Goal: Find specific page/section: Find specific page/section

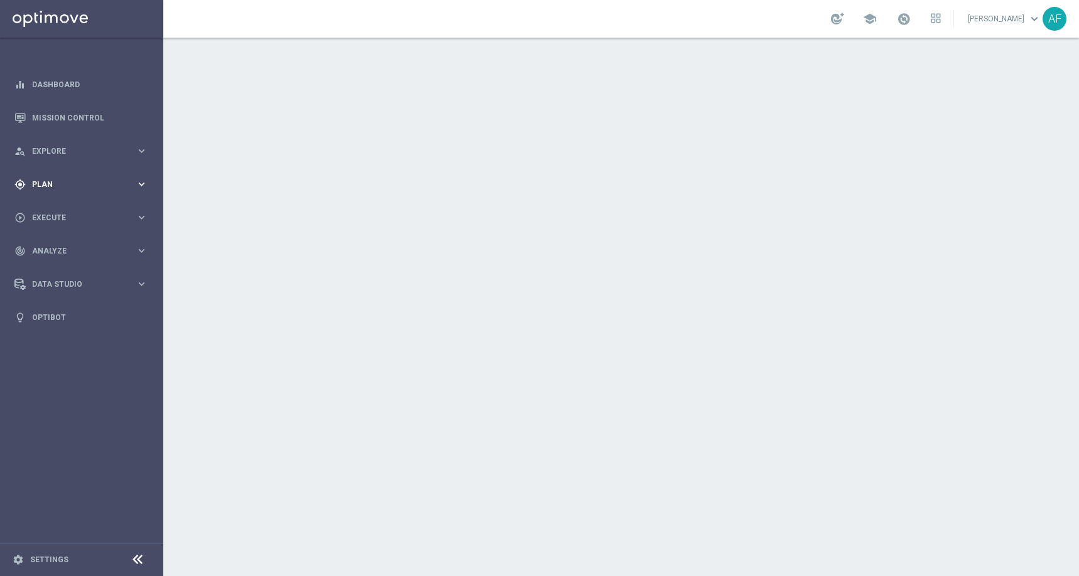
click at [133, 171] on div "gps_fixed Plan keyboard_arrow_right" at bounding box center [81, 184] width 162 height 33
click at [51, 244] on span "Templates" at bounding box center [78, 248] width 90 height 8
click at [60, 266] on link "Optimail" at bounding box center [85, 267] width 92 height 10
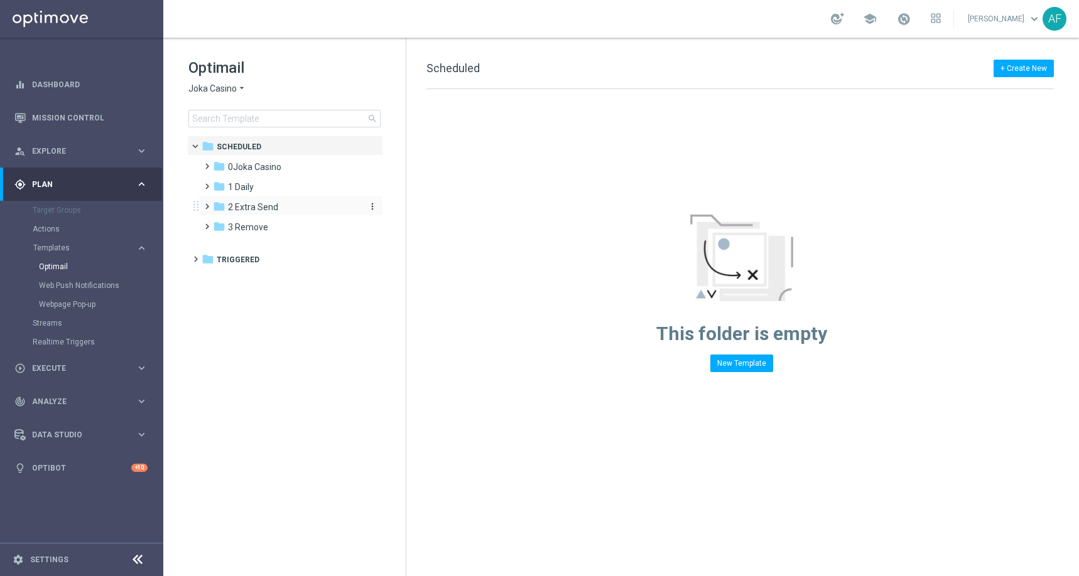
click at [254, 208] on span "2 Extra Send" at bounding box center [253, 207] width 50 height 11
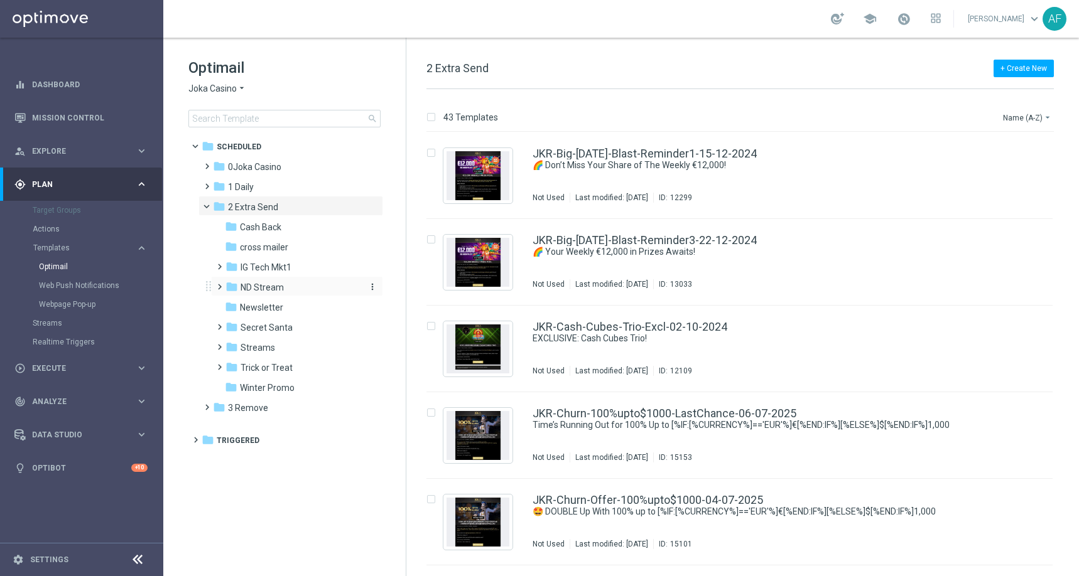
click at [260, 288] on span "ND Stream" at bounding box center [261, 287] width 43 height 11
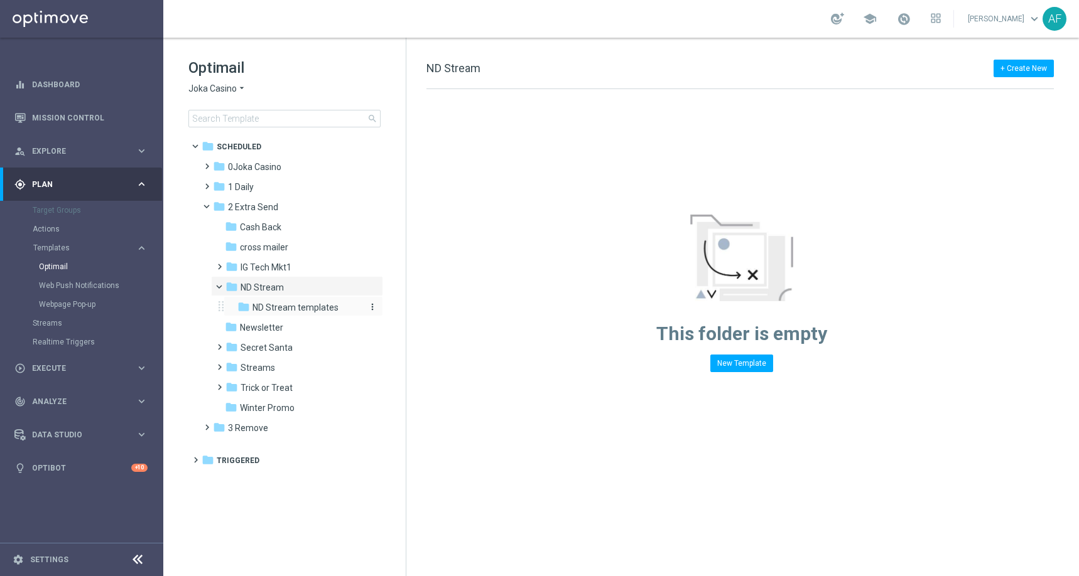
click at [271, 303] on span "ND Stream templates" at bounding box center [295, 307] width 86 height 11
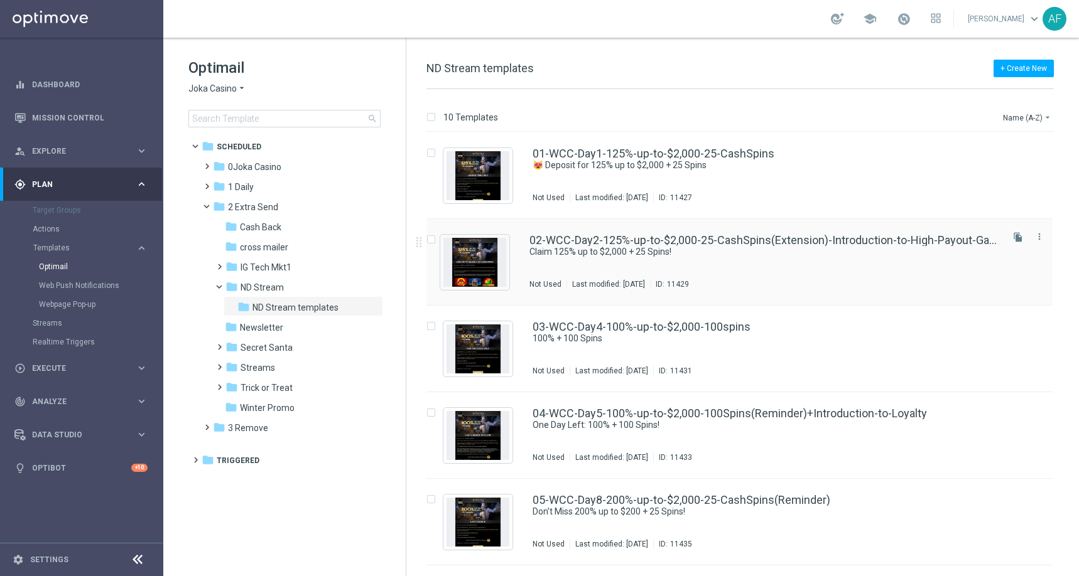
scroll to position [423, 0]
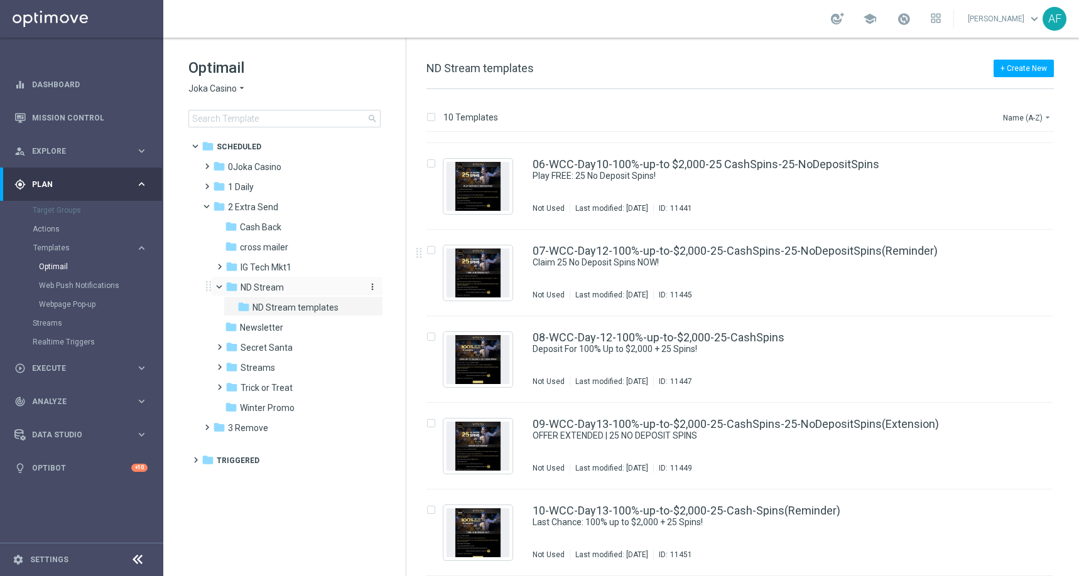
click at [306, 284] on div "folder ND Stream" at bounding box center [292, 288] width 134 height 14
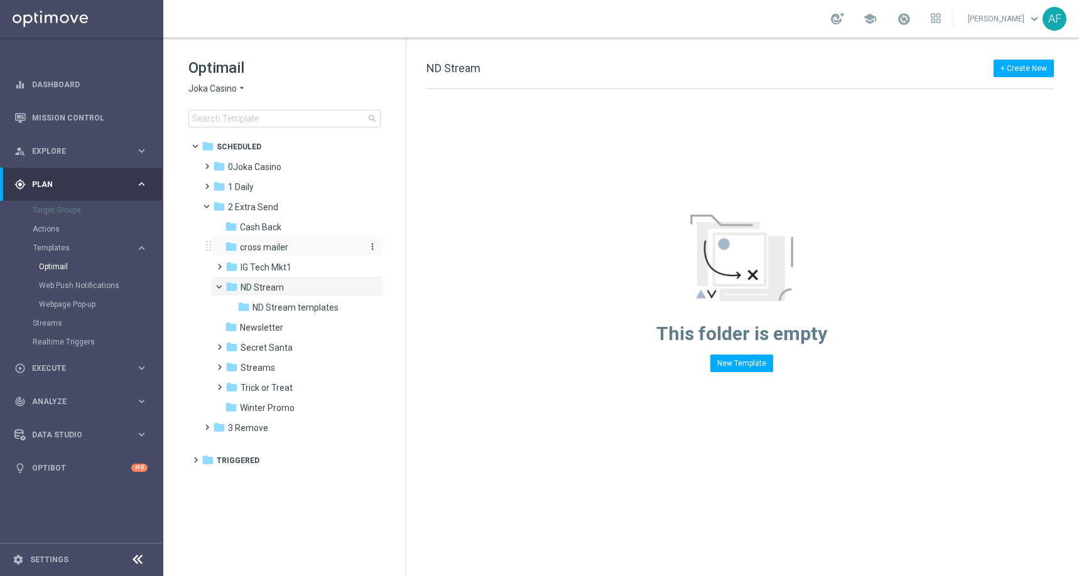
click at [291, 245] on div "folder cross mailer" at bounding box center [292, 247] width 134 height 14
